Goal: Task Accomplishment & Management: Use online tool/utility

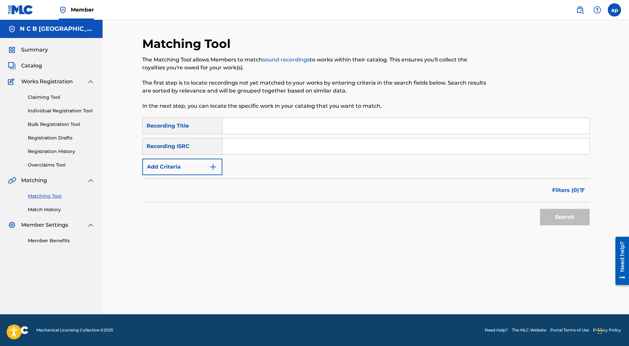
click at [57, 124] on link "Bulk Registration Tool" at bounding box center [61, 124] width 67 height 7
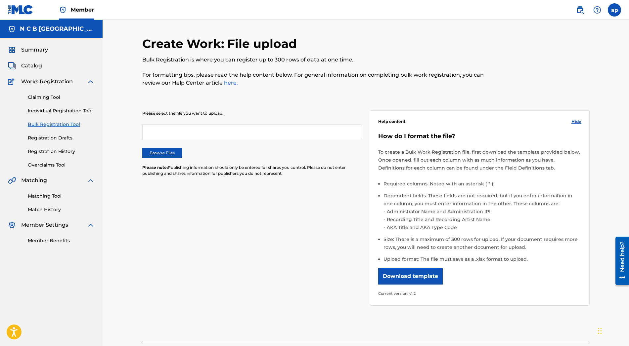
click at [38, 195] on link "Matching Tool" at bounding box center [61, 196] width 67 height 7
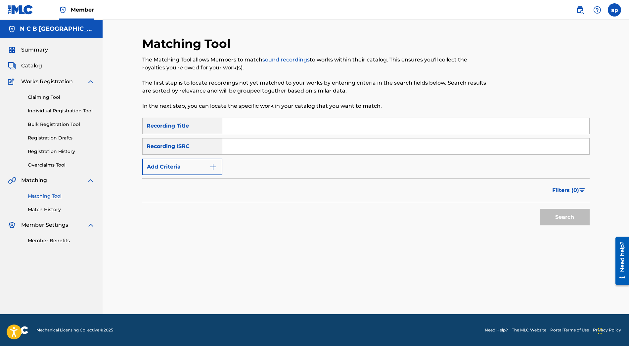
click at [578, 12] on img at bounding box center [580, 10] width 8 height 8
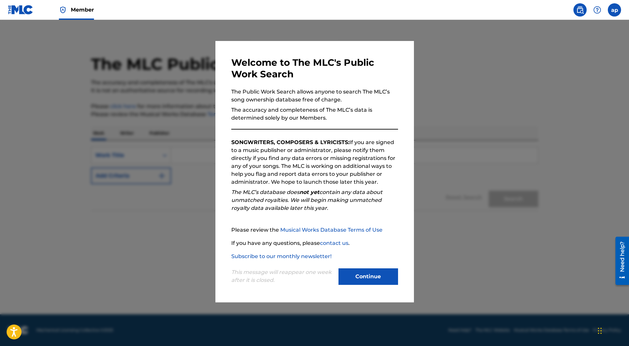
click at [366, 277] on button "Continue" at bounding box center [368, 277] width 60 height 17
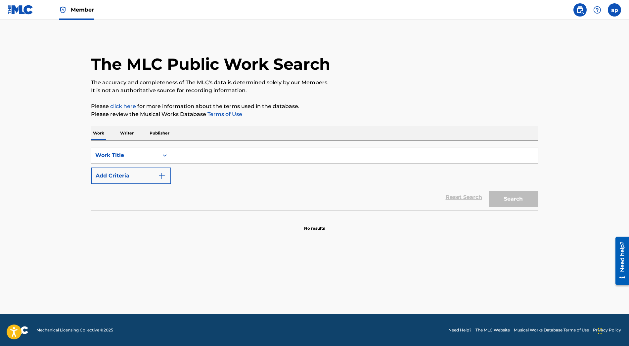
click at [579, 10] on img at bounding box center [580, 10] width 8 height 8
click at [578, 9] on img at bounding box center [580, 10] width 8 height 8
click at [20, 10] on img at bounding box center [20, 10] width 25 height 10
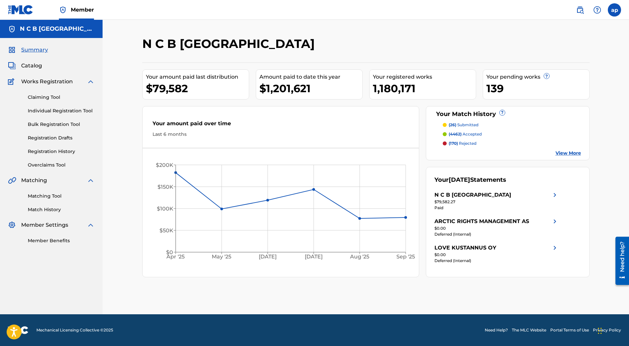
click at [22, 63] on span "Catalog" at bounding box center [31, 66] width 21 height 8
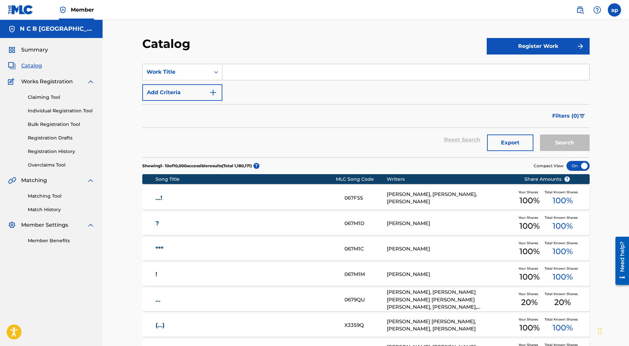
scroll to position [1, 0]
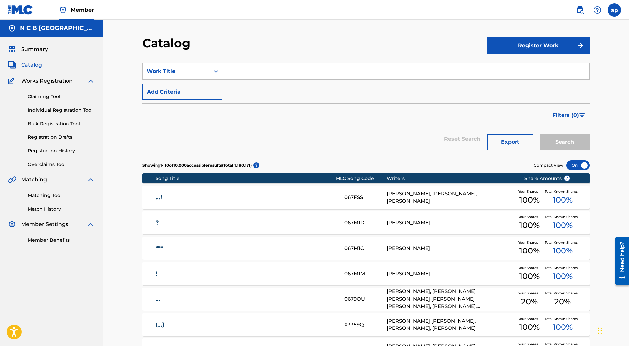
click at [213, 73] on icon "Search Form" at bounding box center [216, 71] width 7 height 7
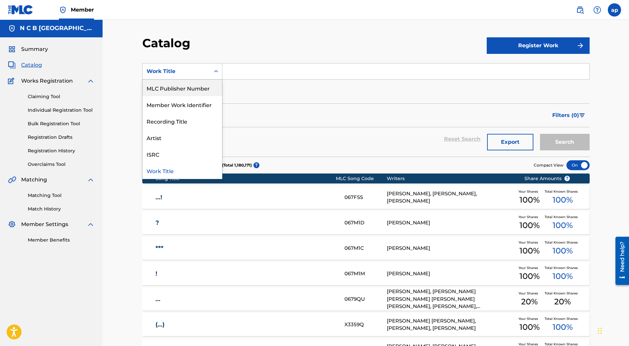
scroll to position [107, 0]
click at [155, 153] on div "ISRC" at bounding box center [182, 154] width 79 height 17
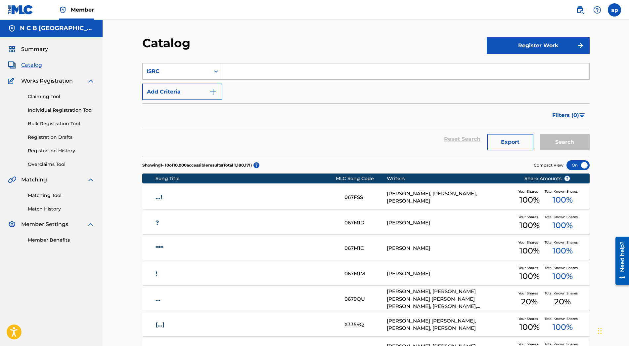
click at [54, 139] on link "Registration Drafts" at bounding box center [61, 137] width 67 height 7
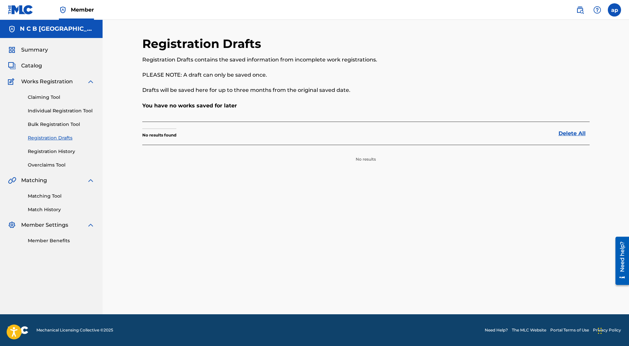
click at [57, 128] on div "Claiming Tool Individual Registration Tool Bulk Registration Tool Registration …" at bounding box center [51, 127] width 87 height 83
click at [58, 125] on link "Bulk Registration Tool" at bounding box center [61, 124] width 67 height 7
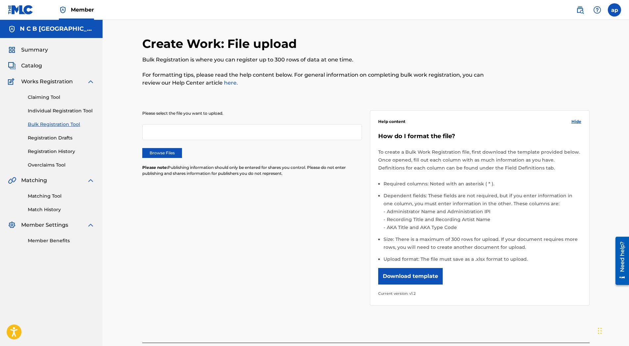
click at [417, 274] on button "Download template" at bounding box center [410, 276] width 65 height 17
